Goal: Task Accomplishment & Management: Manage account settings

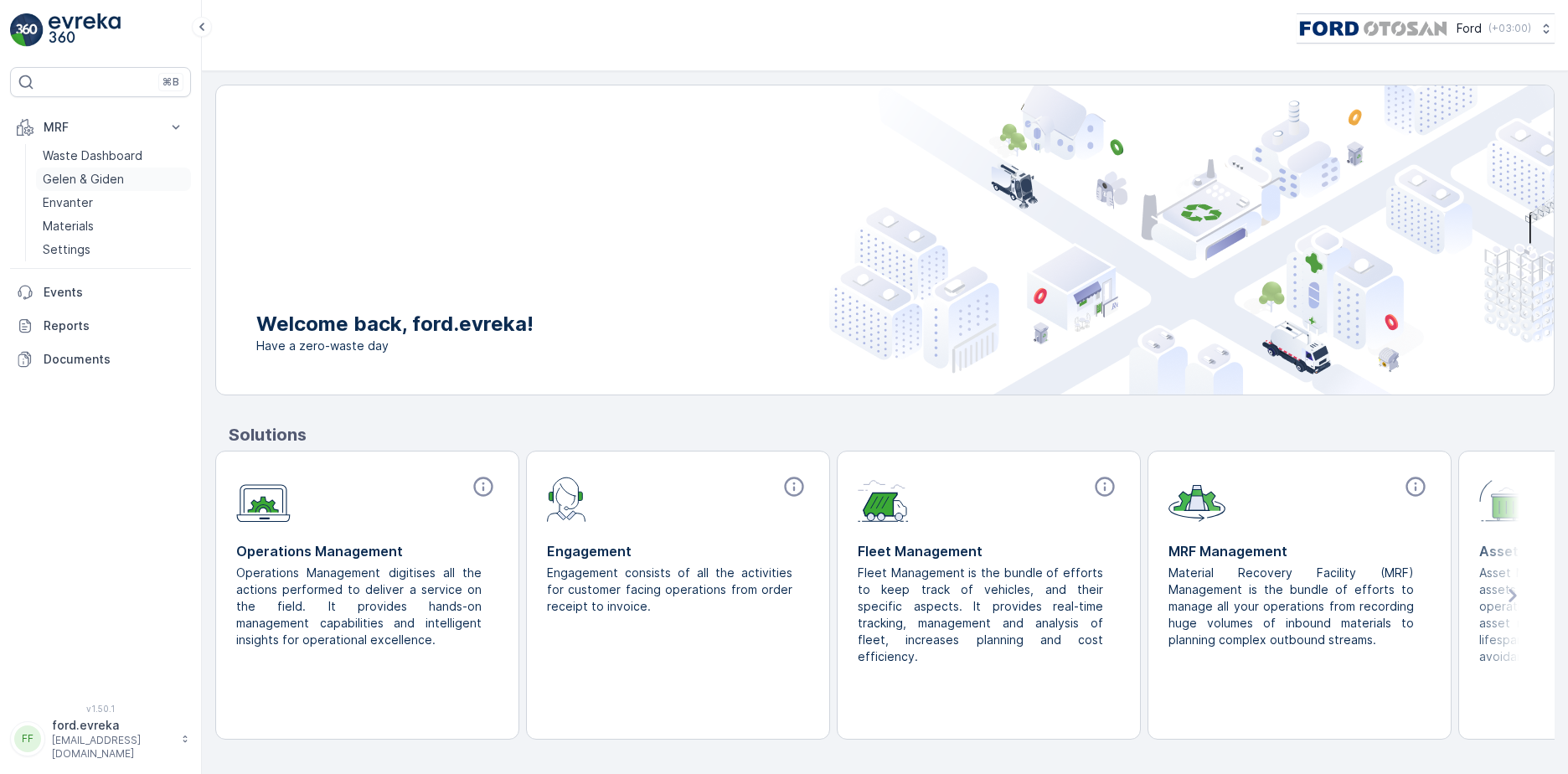
click at [101, 180] on p "Gelen & Giden" at bounding box center [83, 179] width 81 height 17
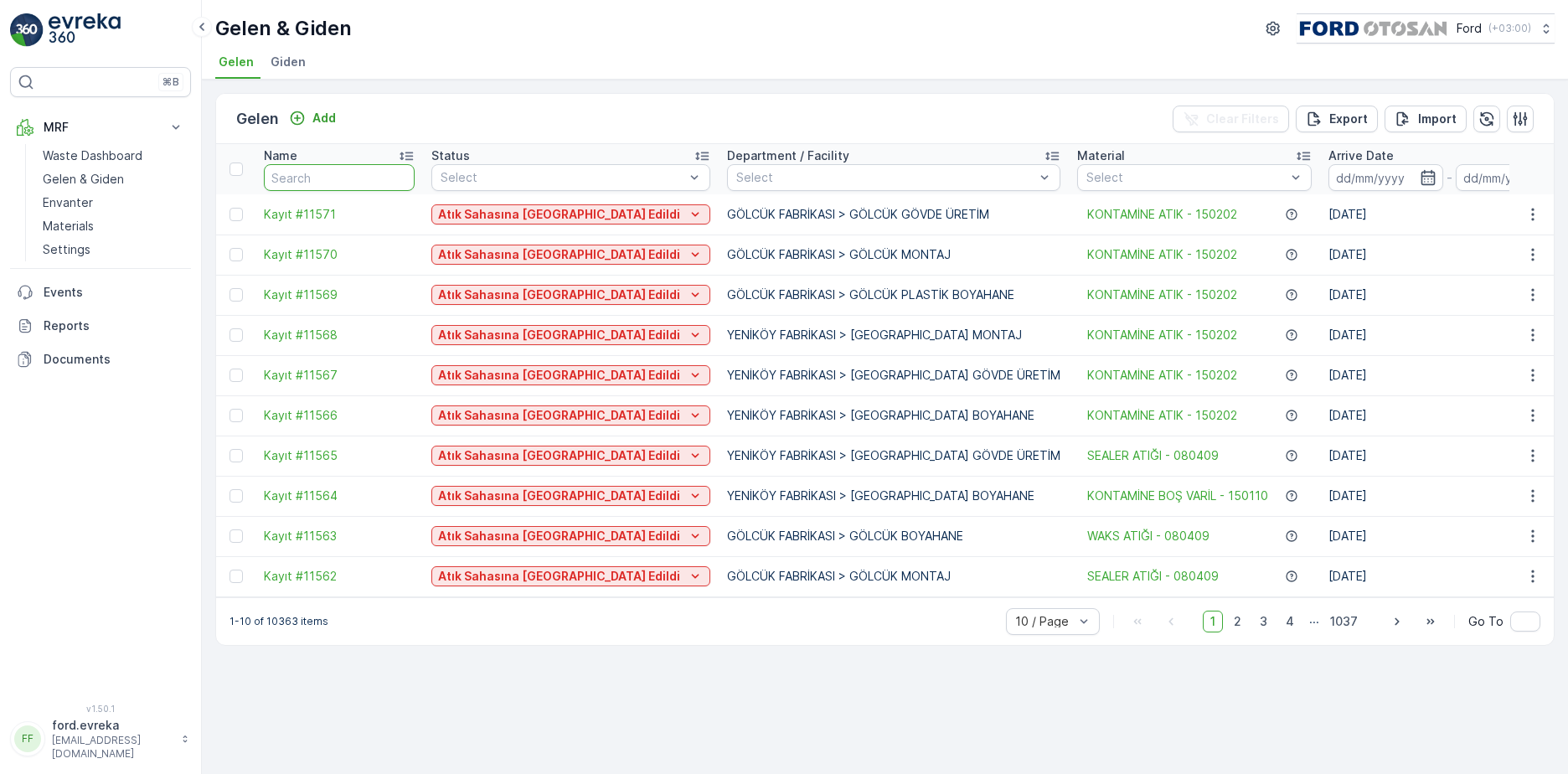
click at [375, 167] on input "text" at bounding box center [340, 177] width 151 height 26
click at [73, 228] on p "Materials" at bounding box center [68, 227] width 51 height 17
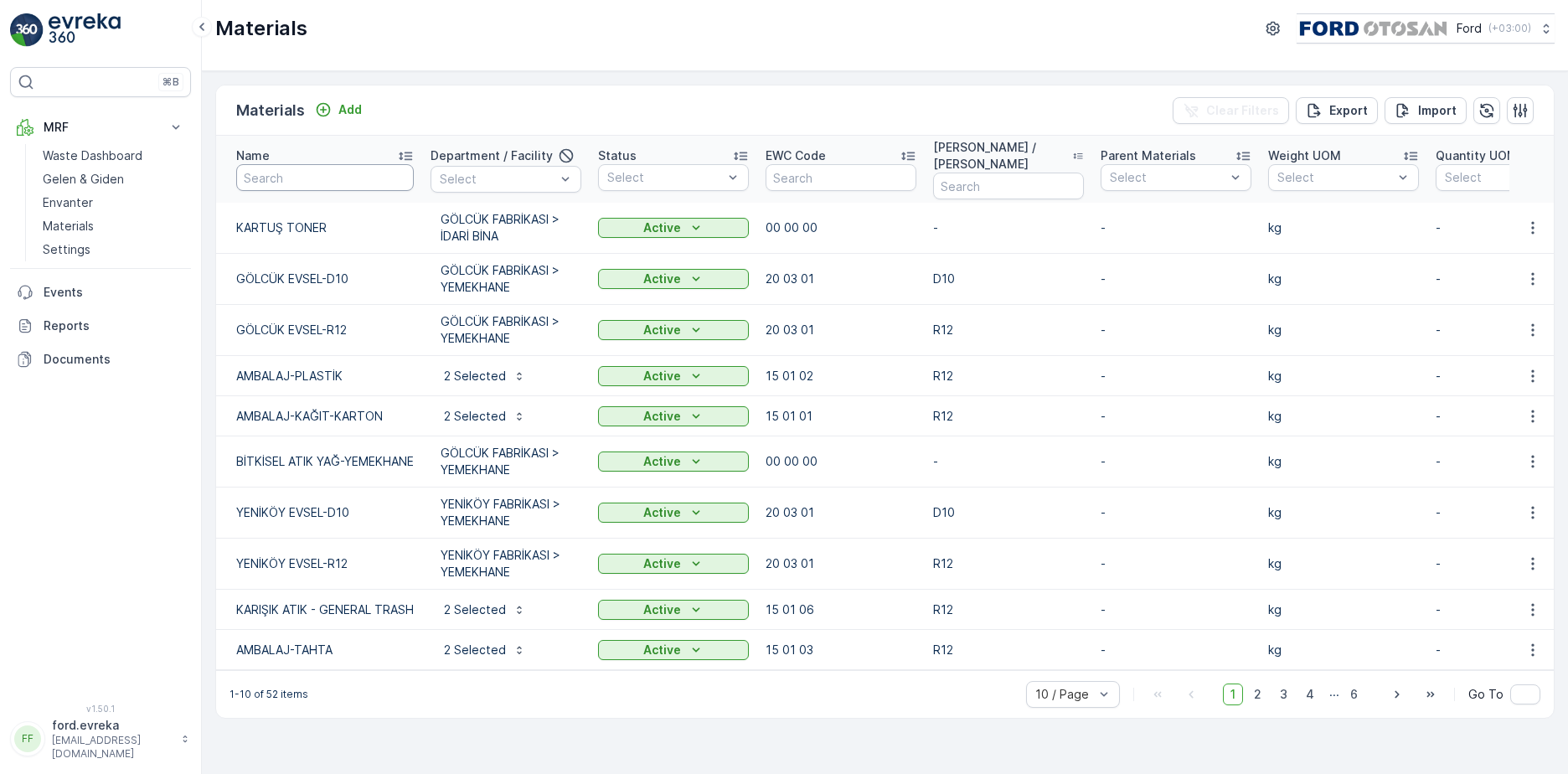
click at [377, 173] on input "text" at bounding box center [325, 177] width 177 height 26
type input "yağ"
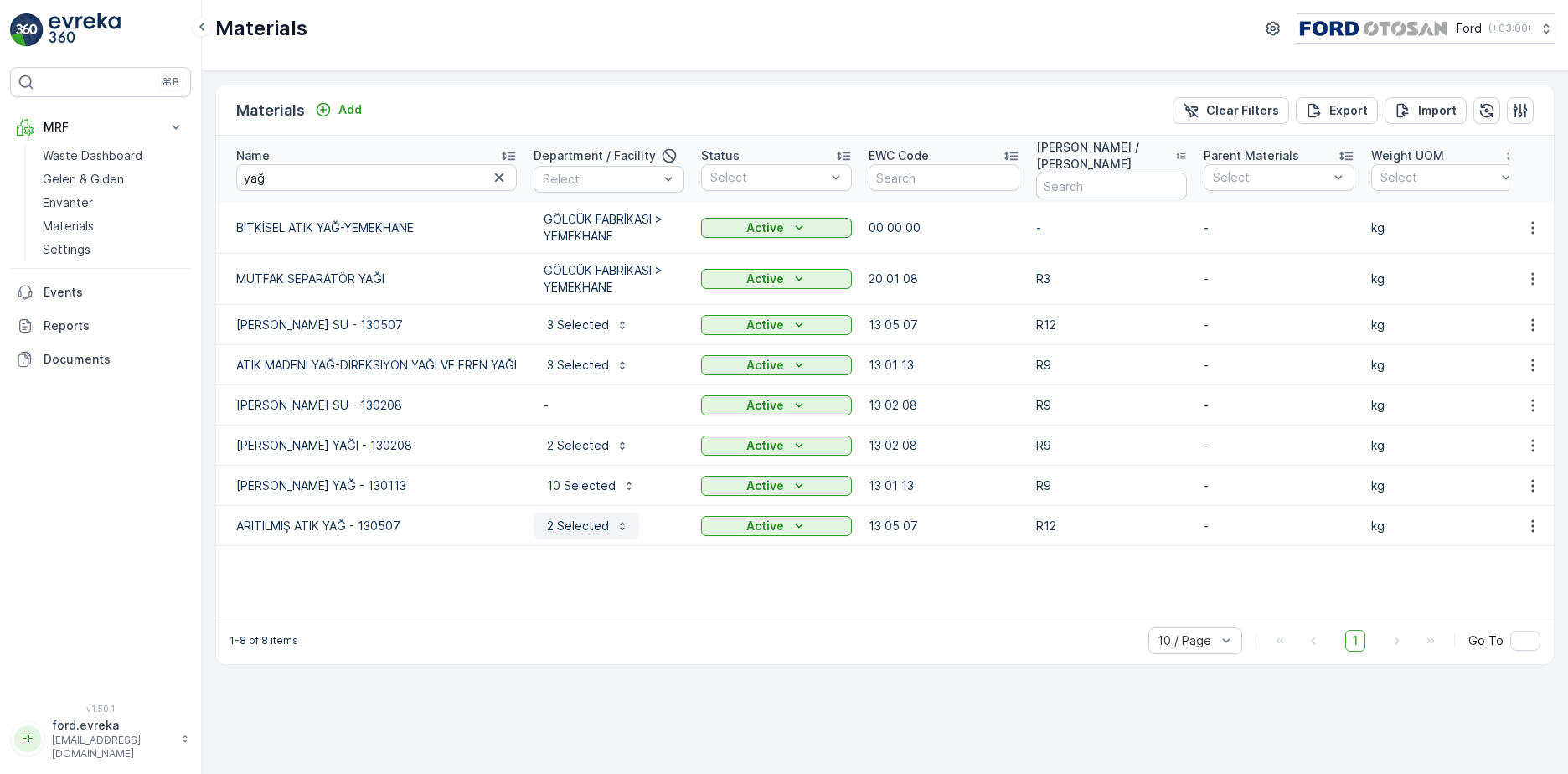
click at [597, 529] on p "2 Selected" at bounding box center [575, 527] width 65 height 17
click at [580, 317] on p "3 Selected" at bounding box center [575, 326] width 65 height 17
click at [412, 325] on p "[PERSON_NAME] SU - 130507" at bounding box center [375, 326] width 280 height 17
click at [595, 528] on p "2 Selected" at bounding box center [575, 527] width 65 height 17
click at [569, 329] on p "3 Selected" at bounding box center [575, 326] width 65 height 17
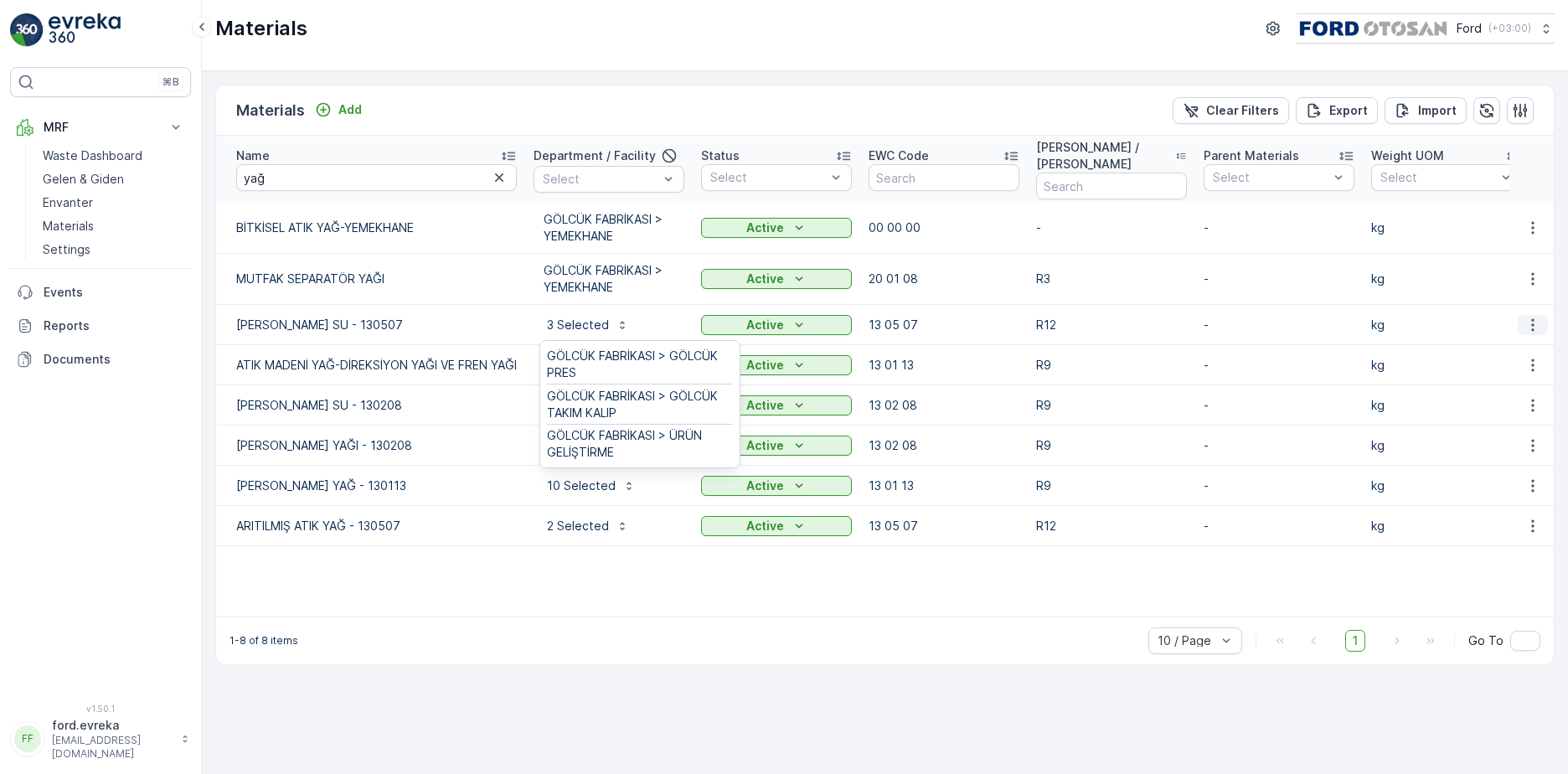
click at [1245, 317] on icon "button" at bounding box center [1533, 326] width 17 height 17
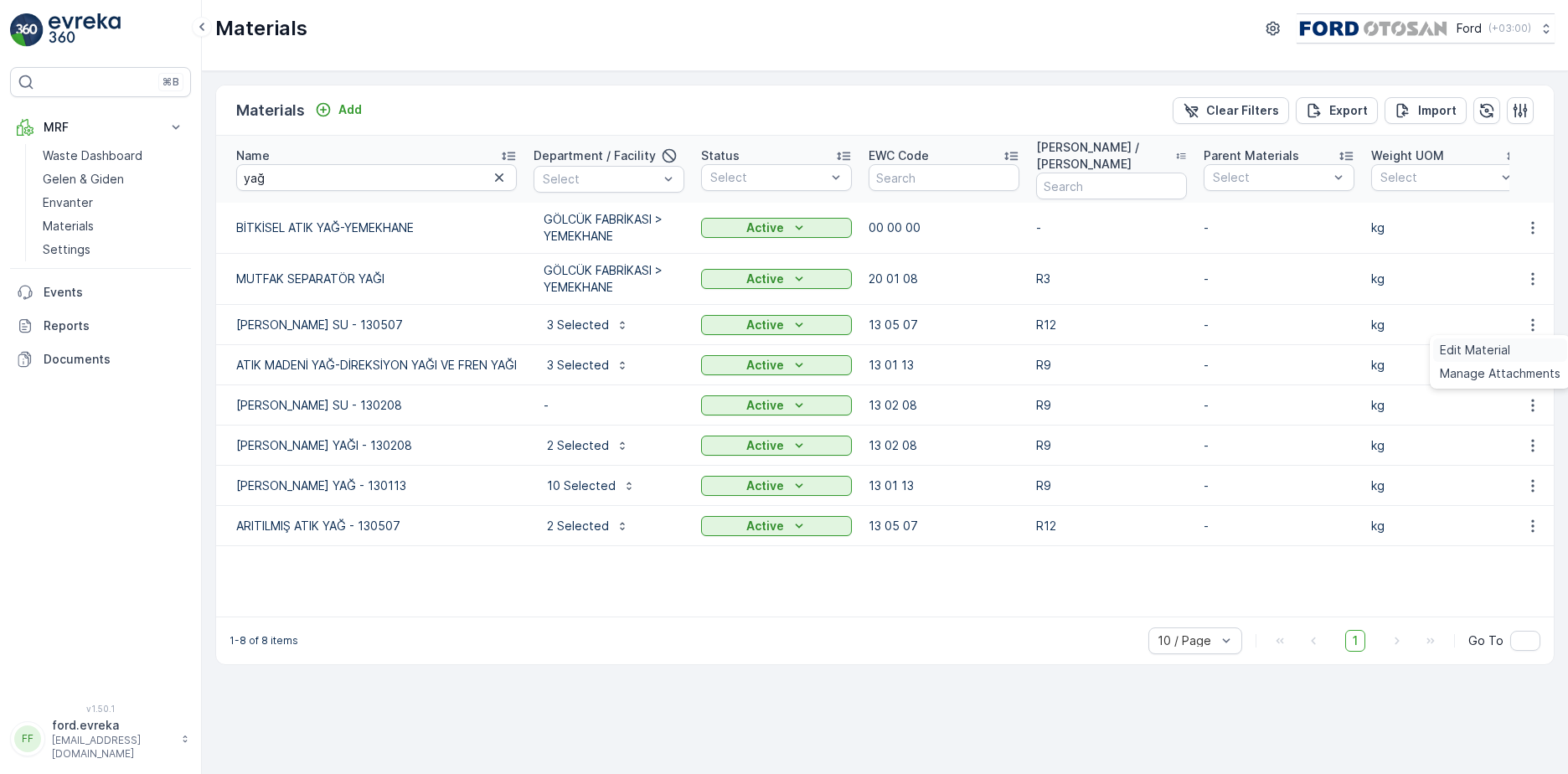
click at [1245, 348] on span "Edit Material" at bounding box center [1475, 350] width 71 height 17
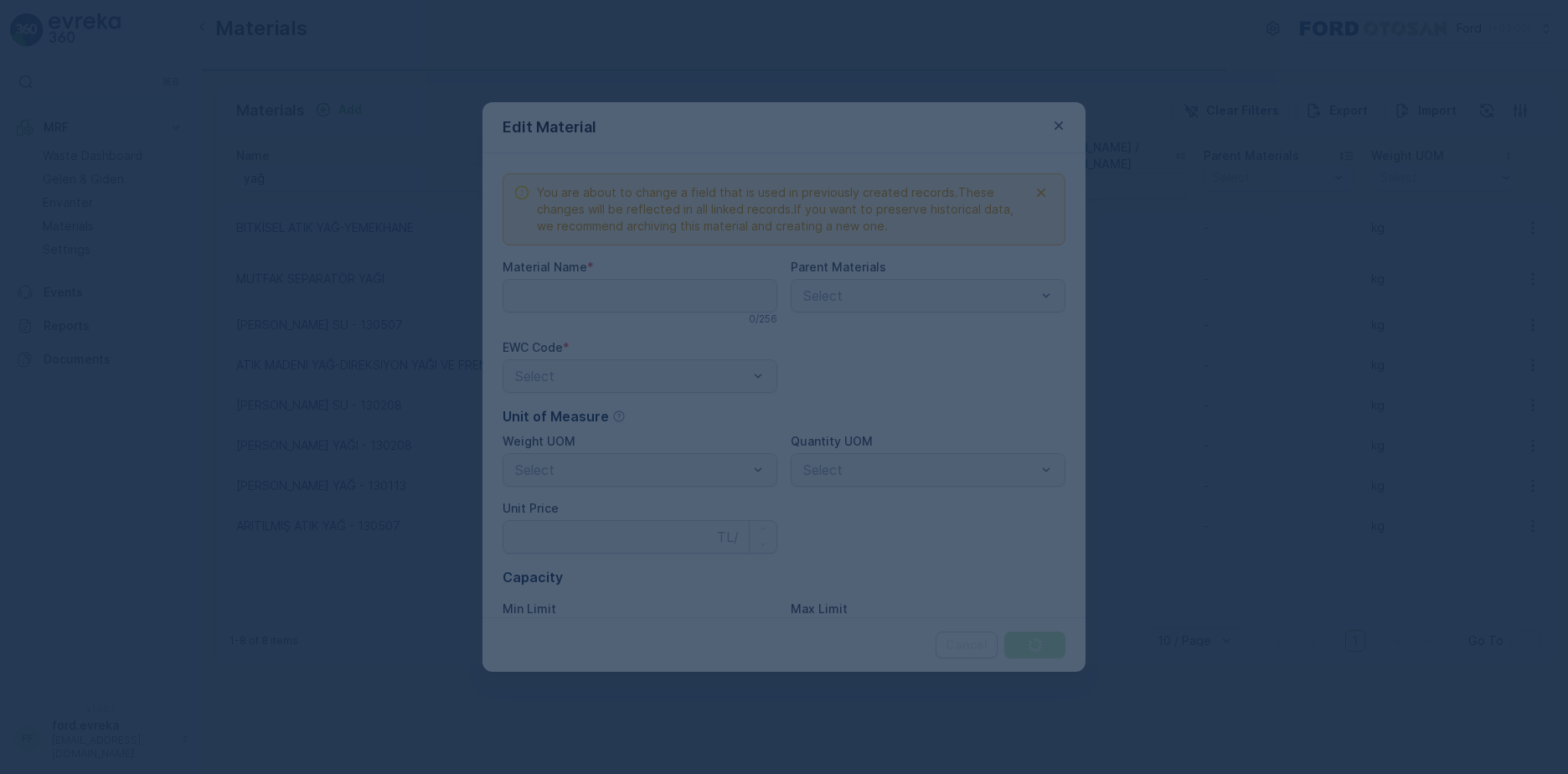
type Name "[PERSON_NAME] SU - 130507"
type Price "0"
type Limit "0"
type Limit "100000"
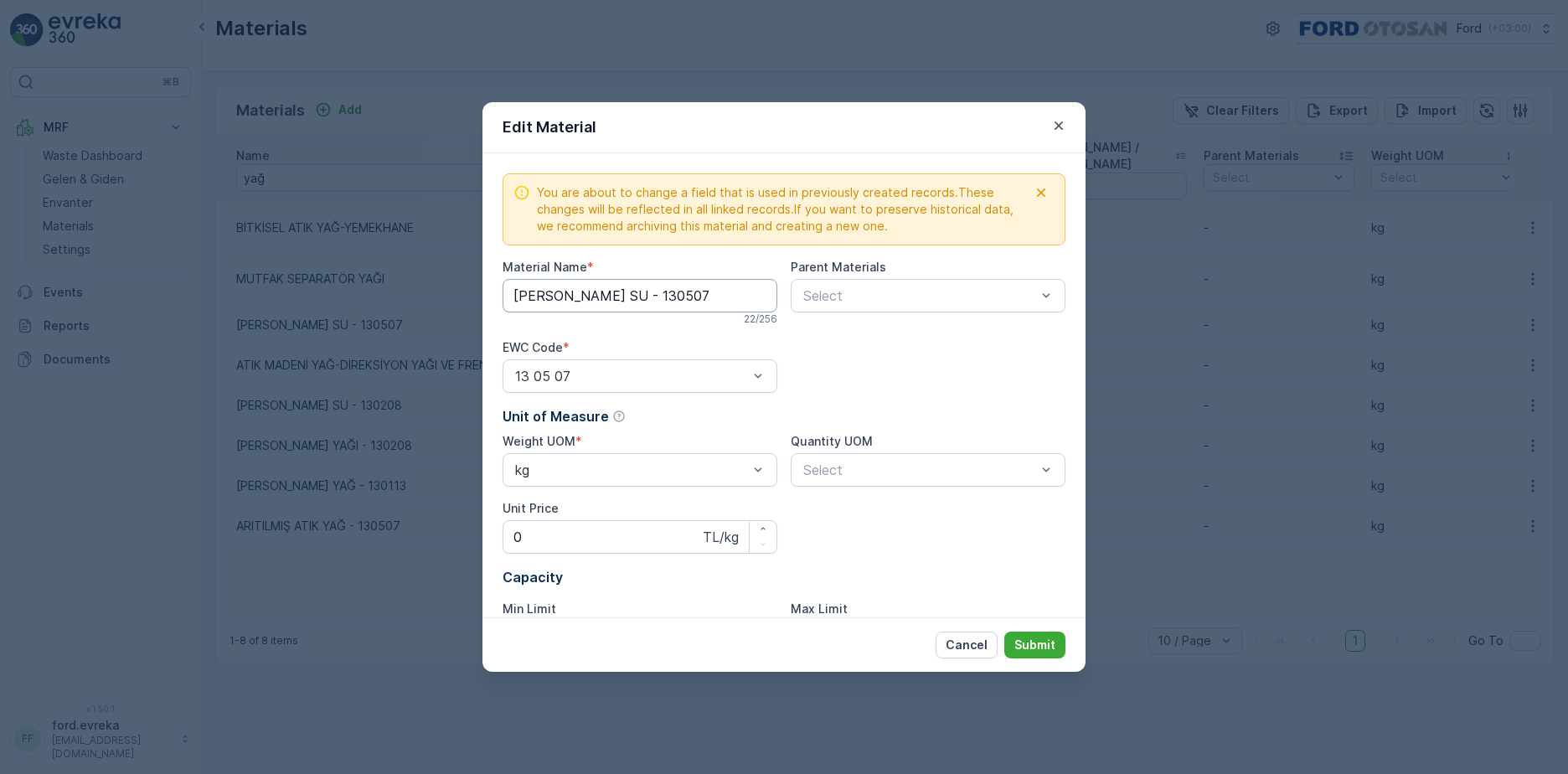
click at [588, 294] on Name "[PERSON_NAME] SU - 130507" at bounding box center [640, 296] width 275 height 34
drag, startPoint x: 605, startPoint y: 294, endPoint x: 524, endPoint y: 293, distance: 81.0
click at [524, 293] on Name "[PERSON_NAME] SU - 130507" at bounding box center [640, 296] width 275 height 34
type Name "ARITILMIŞ ATIK YAĞ - 130507"
click at [1056, 121] on icon "button" at bounding box center [1059, 126] width 17 height 17
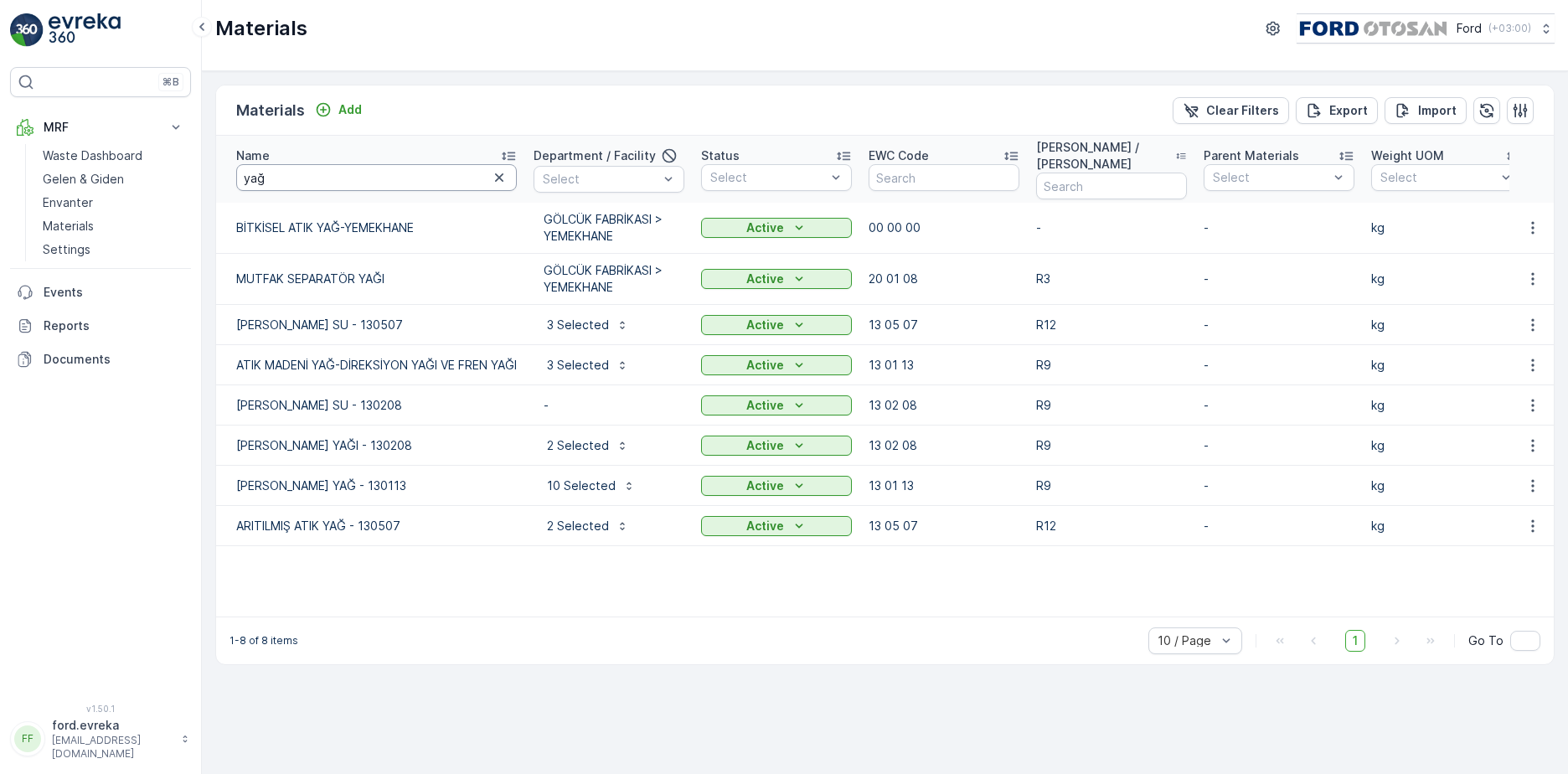
click at [378, 177] on input "yağ" at bounding box center [375, 177] width 280 height 26
type input "y"
